Goal: Check status: Check status

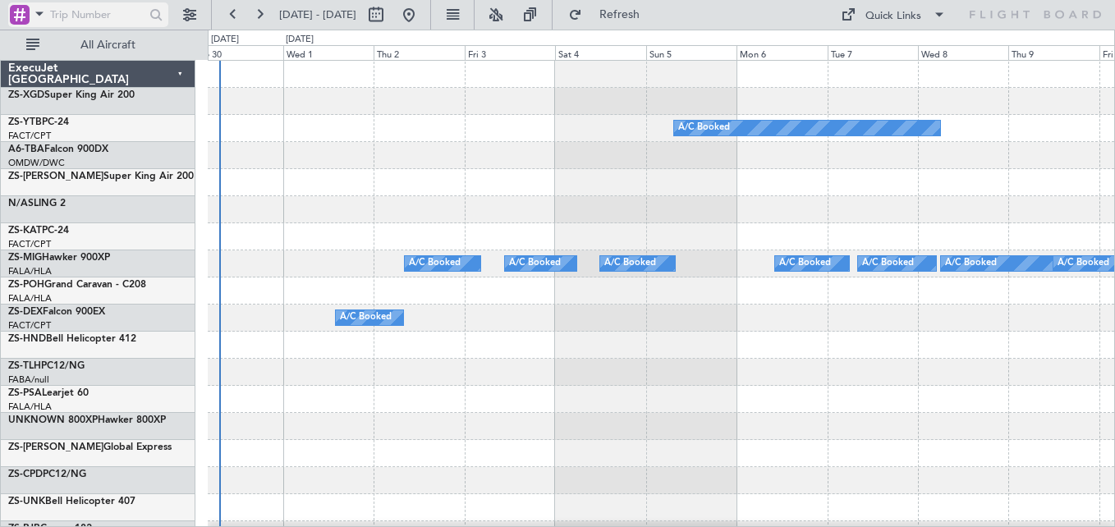
click at [108, 12] on input "text" at bounding box center [97, 14] width 94 height 25
type input "537927"
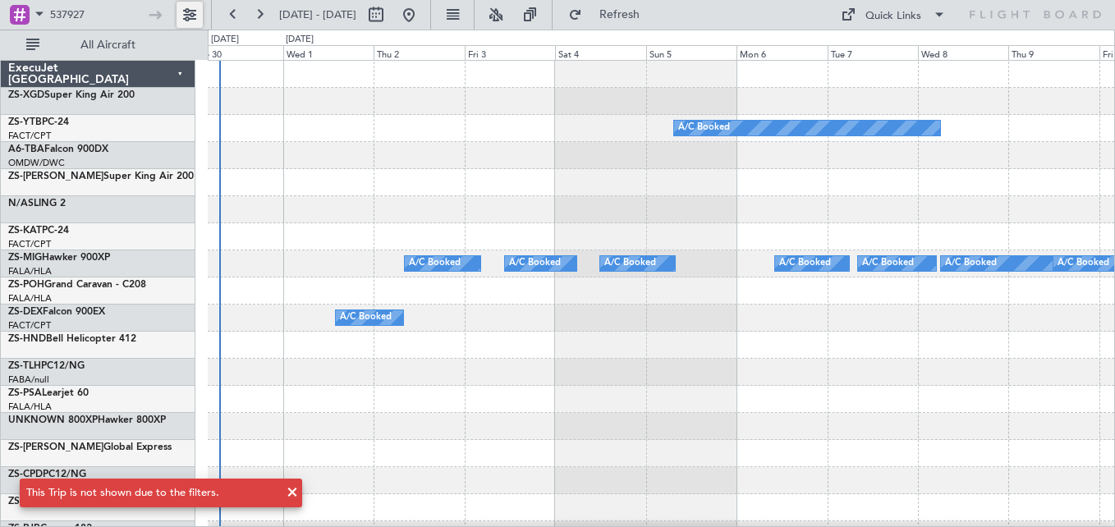
click at [183, 7] on button at bounding box center [190, 15] width 26 height 26
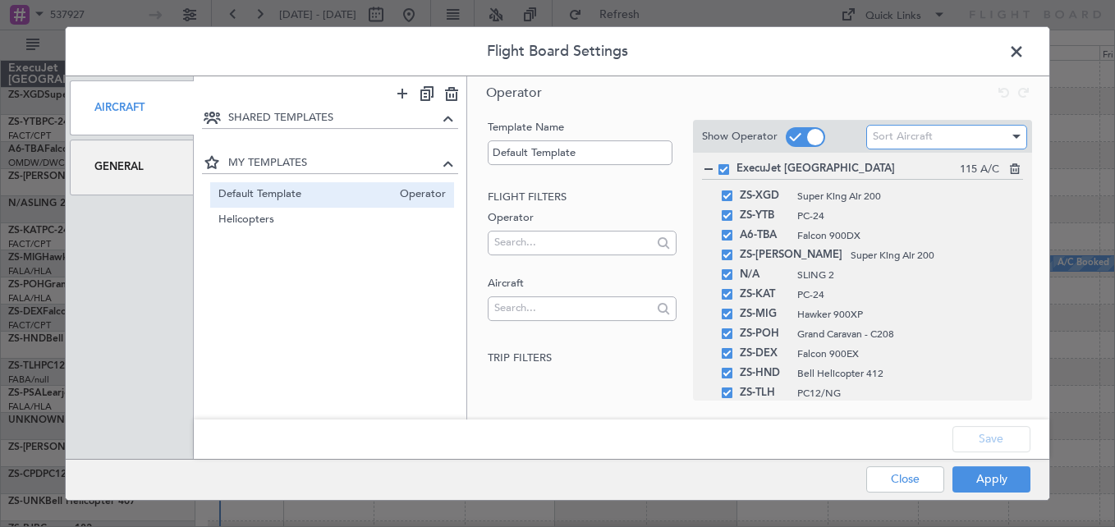
click at [969, 132] on div "Sort Aircraft" at bounding box center [941, 136] width 136 height 25
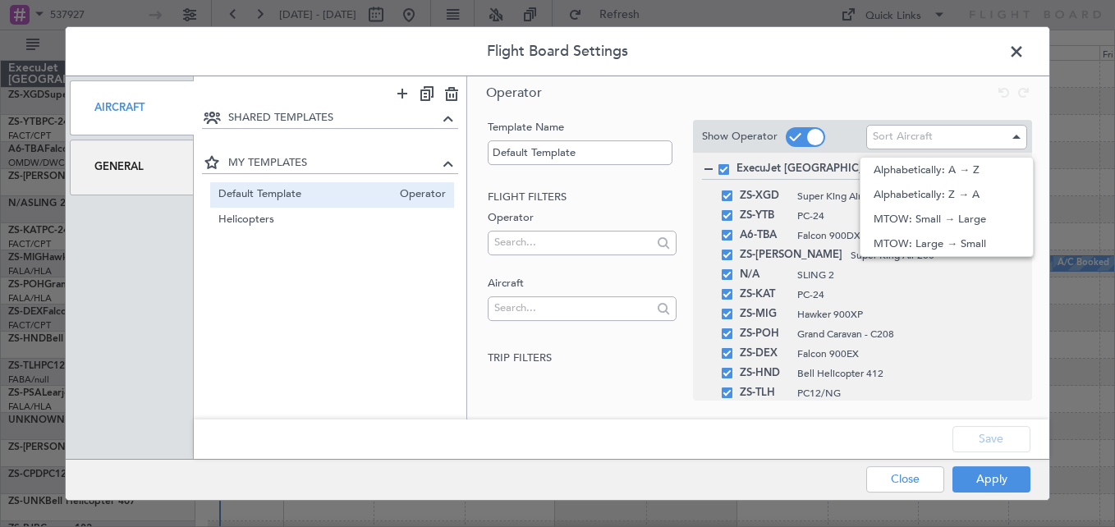
click at [851, 91] on div at bounding box center [557, 263] width 1115 height 527
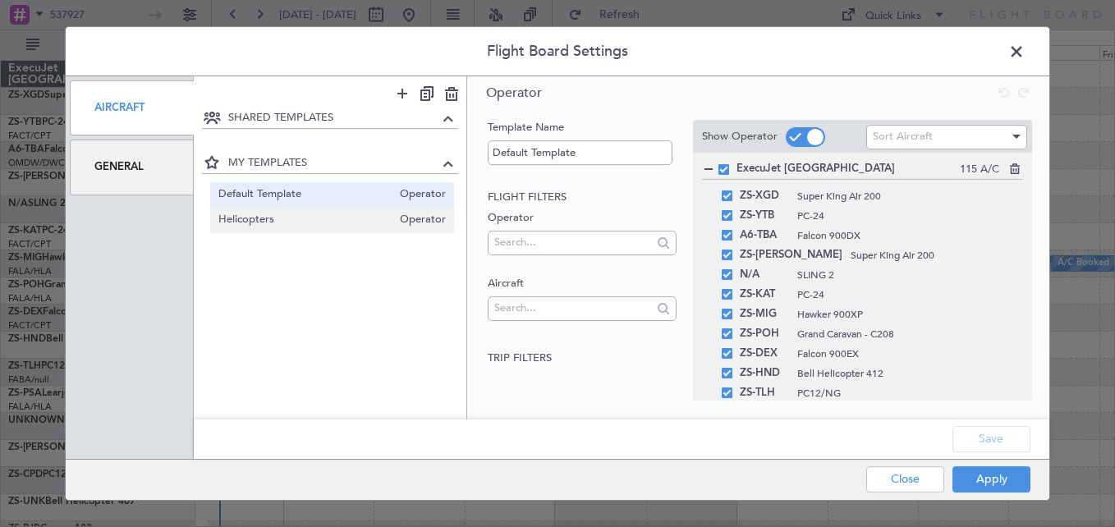
click at [255, 215] on span "Helicopters" at bounding box center [305, 220] width 174 height 17
type input "Helicopters"
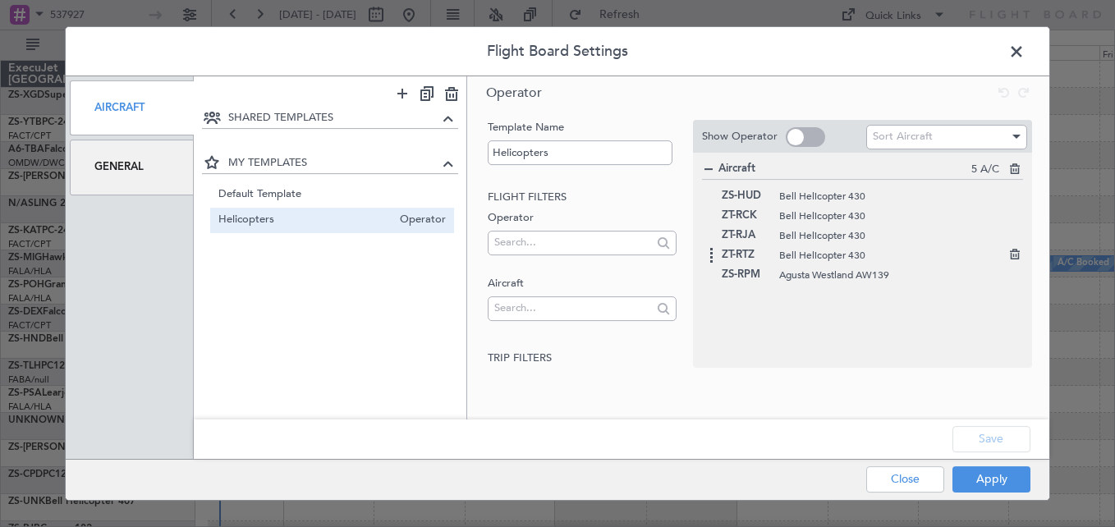
click at [806, 262] on span "Bell Helicopter 430" at bounding box center [893, 255] width 228 height 15
click at [742, 252] on span "ZT-RTZ" at bounding box center [746, 256] width 49 height 20
click at [983, 483] on button "Apply" at bounding box center [992, 479] width 78 height 26
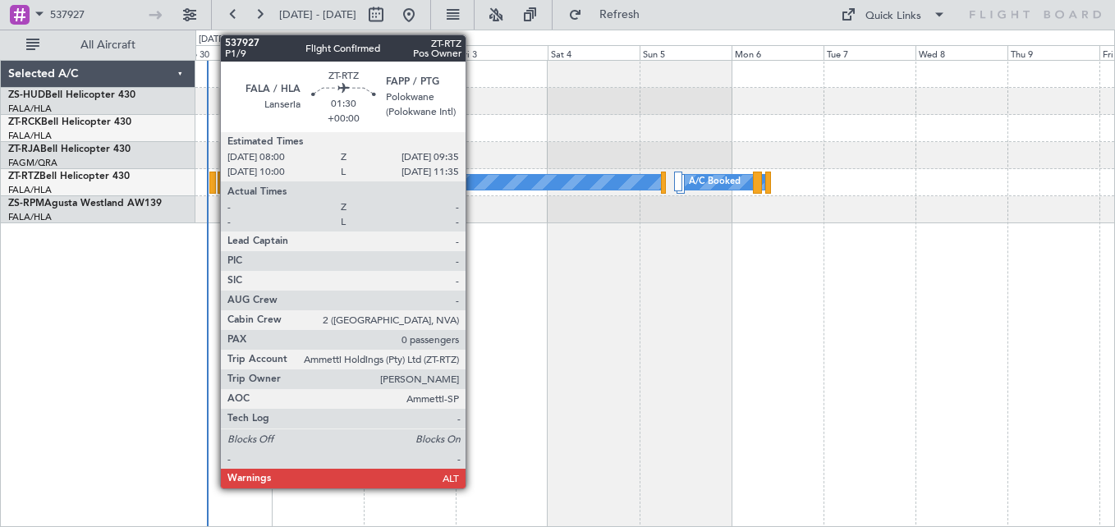
click at [212, 181] on div at bounding box center [212, 183] width 7 height 22
